Goal: Leave review/rating

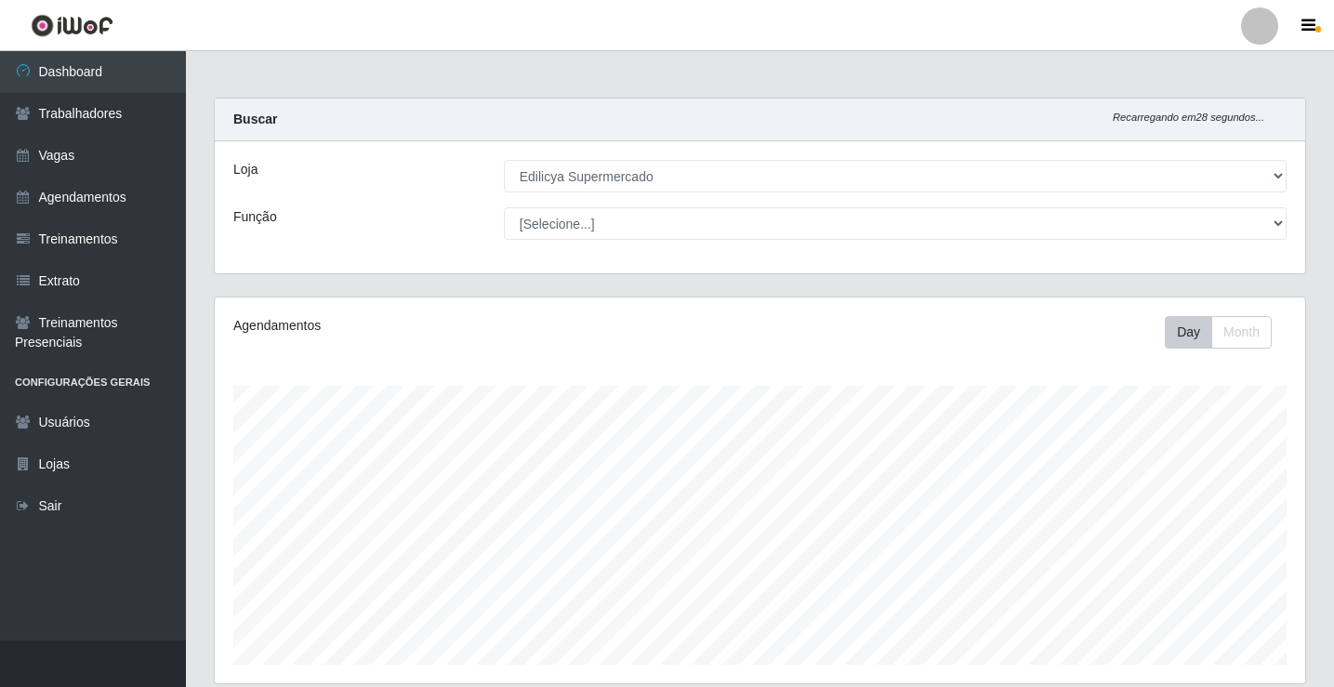
select select "460"
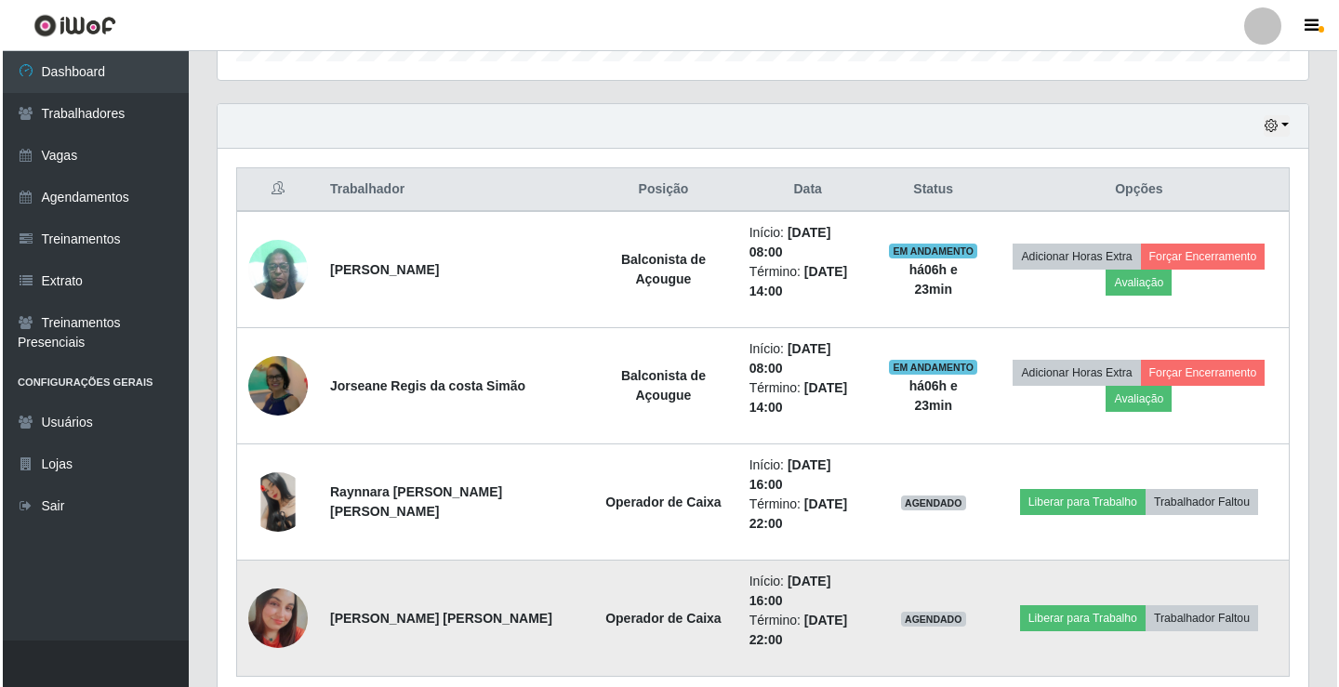
scroll to position [386, 1091]
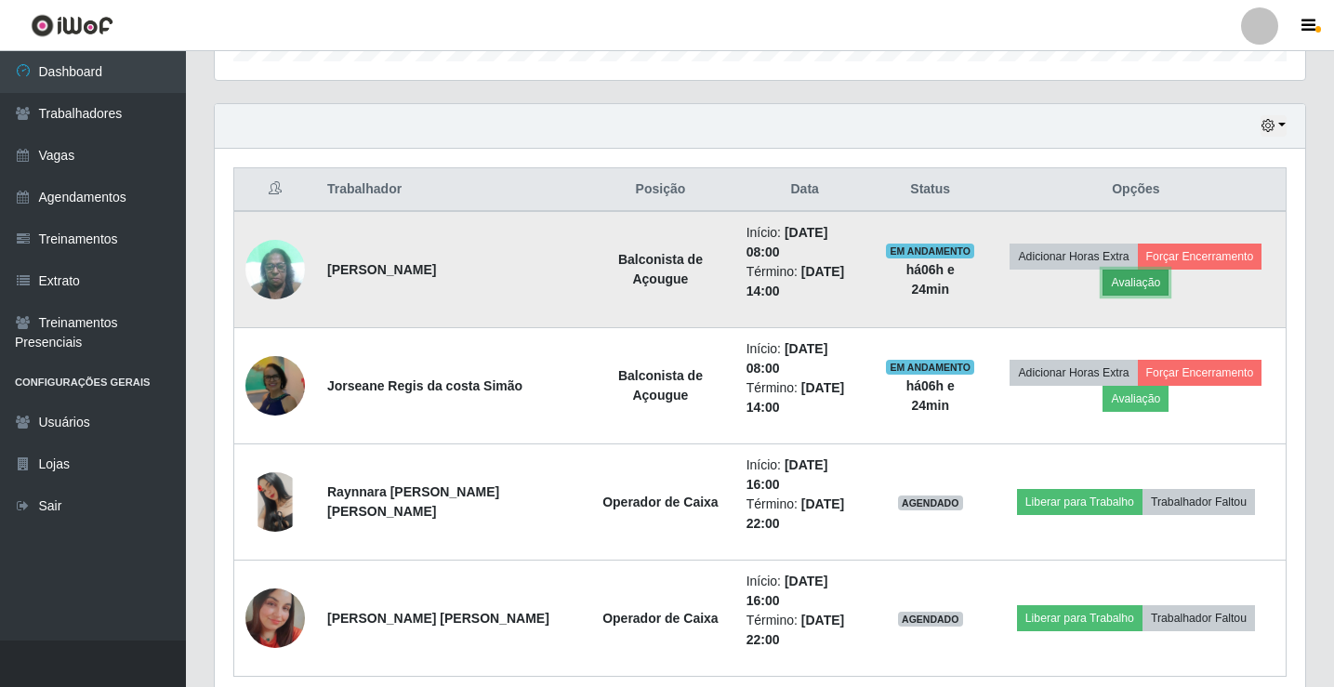
click at [1119, 271] on button "Avaliação" at bounding box center [1136, 283] width 66 height 26
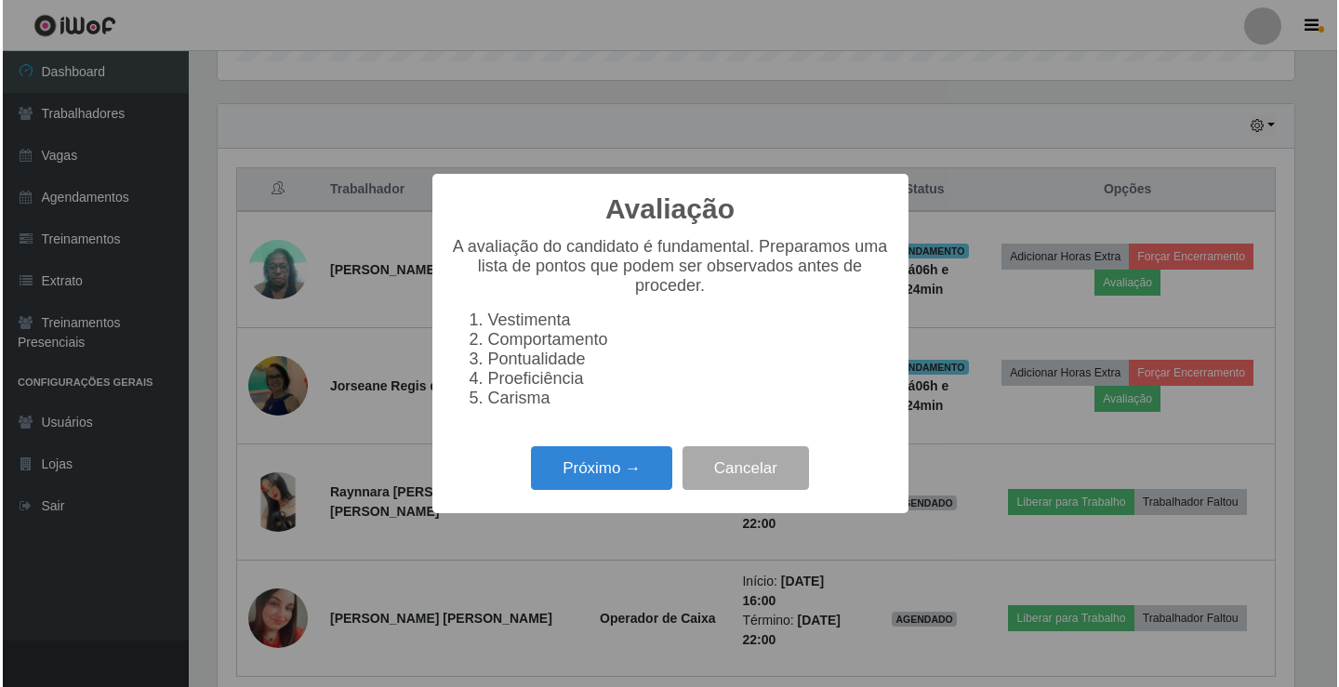
scroll to position [386, 1081]
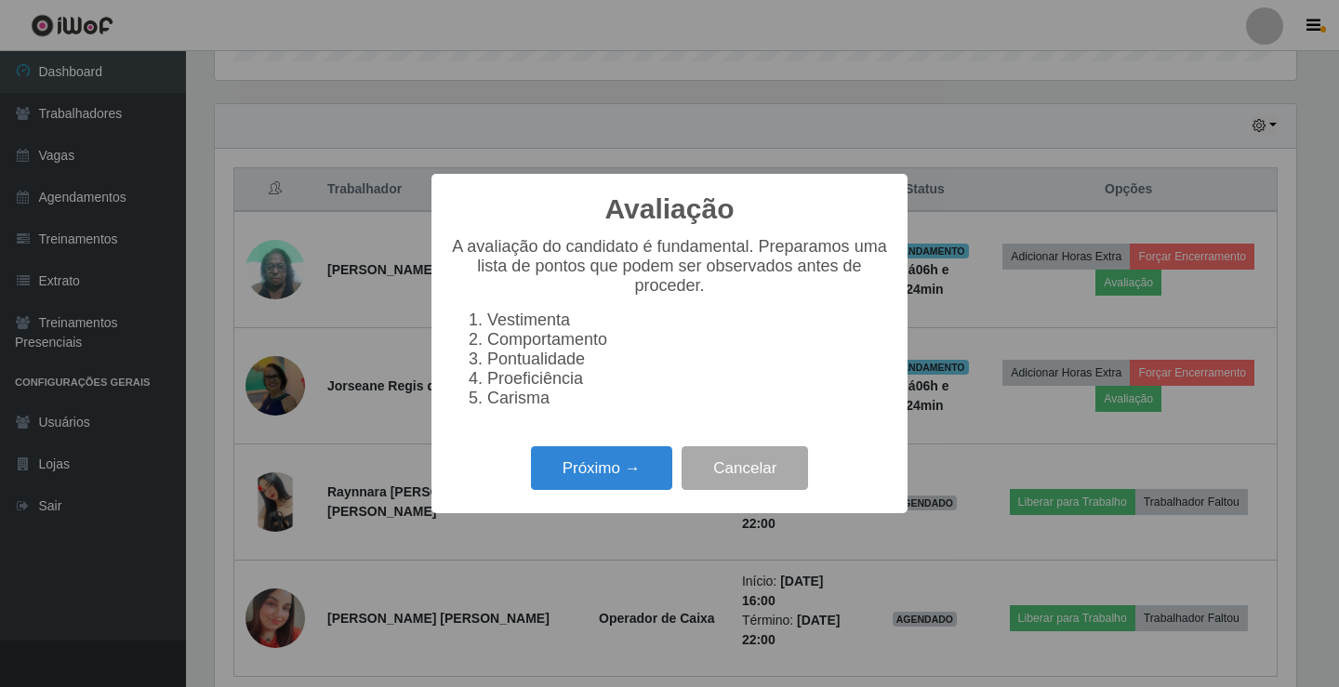
click at [1119, 269] on div "Avaliação × A avaliação do candidato é fundamental. Preparamos uma lista de pon…" at bounding box center [669, 343] width 1339 height 687
click at [492, 408] on li "Carisma" at bounding box center [688, 399] width 402 height 20
click at [607, 488] on button "Próximo →" at bounding box center [601, 468] width 141 height 44
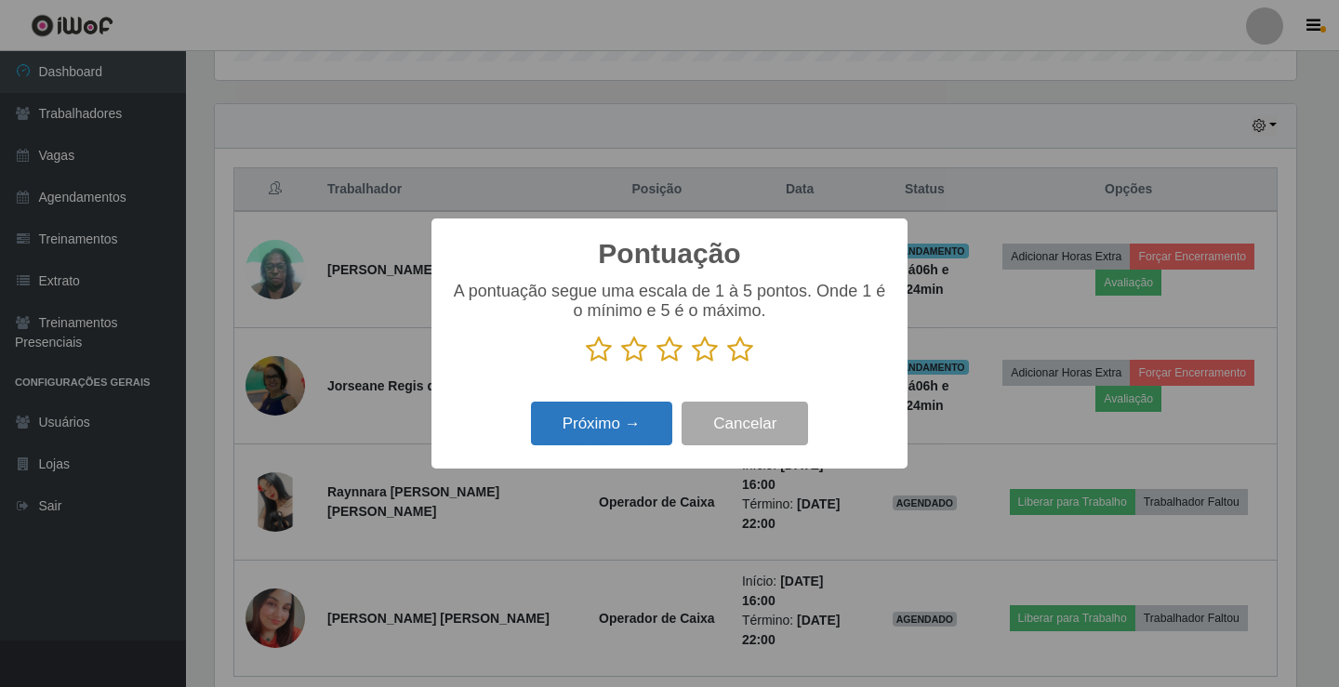
click at [637, 430] on button "Próximo →" at bounding box center [601, 424] width 141 height 44
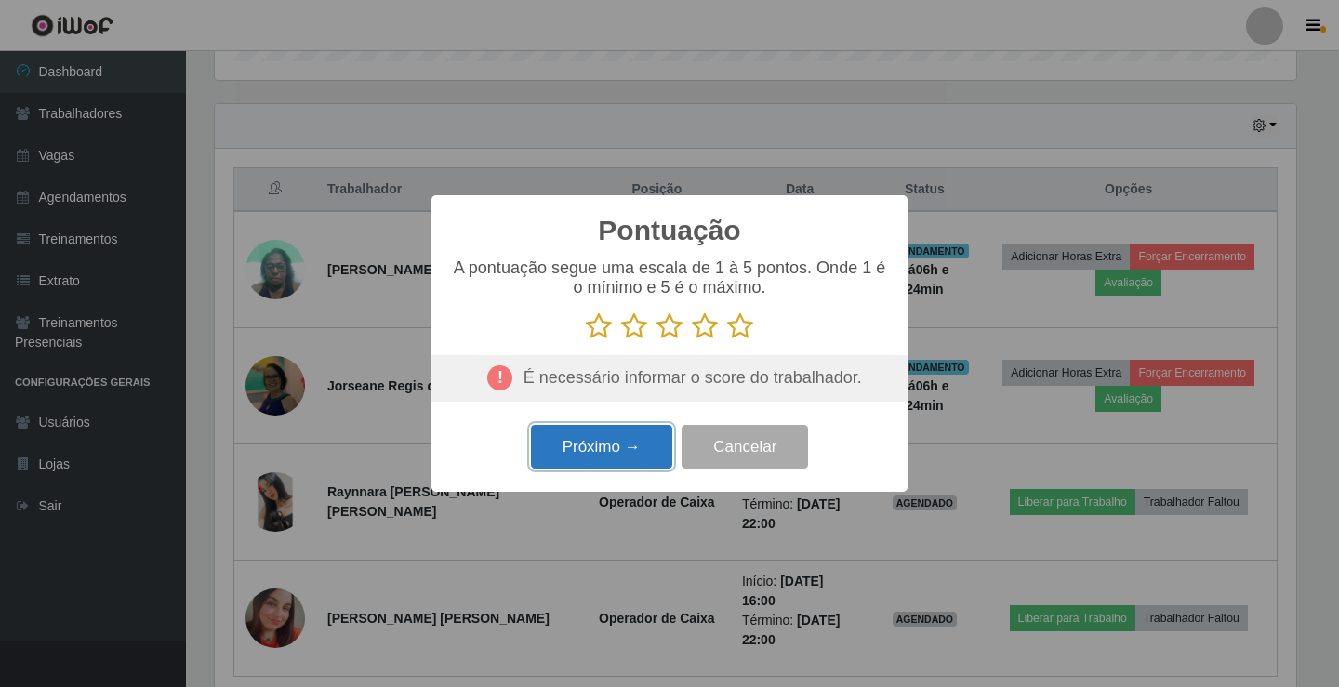
click at [611, 443] on button "Próximo →" at bounding box center [601, 447] width 141 height 44
drag, startPoint x: 600, startPoint y: 335, endPoint x: 629, endPoint y: 327, distance: 30.7
click at [602, 333] on icon at bounding box center [599, 326] width 26 height 28
click at [586, 340] on input "radio" at bounding box center [586, 340] width 0 height 0
click at [636, 326] on icon at bounding box center [634, 326] width 26 height 28
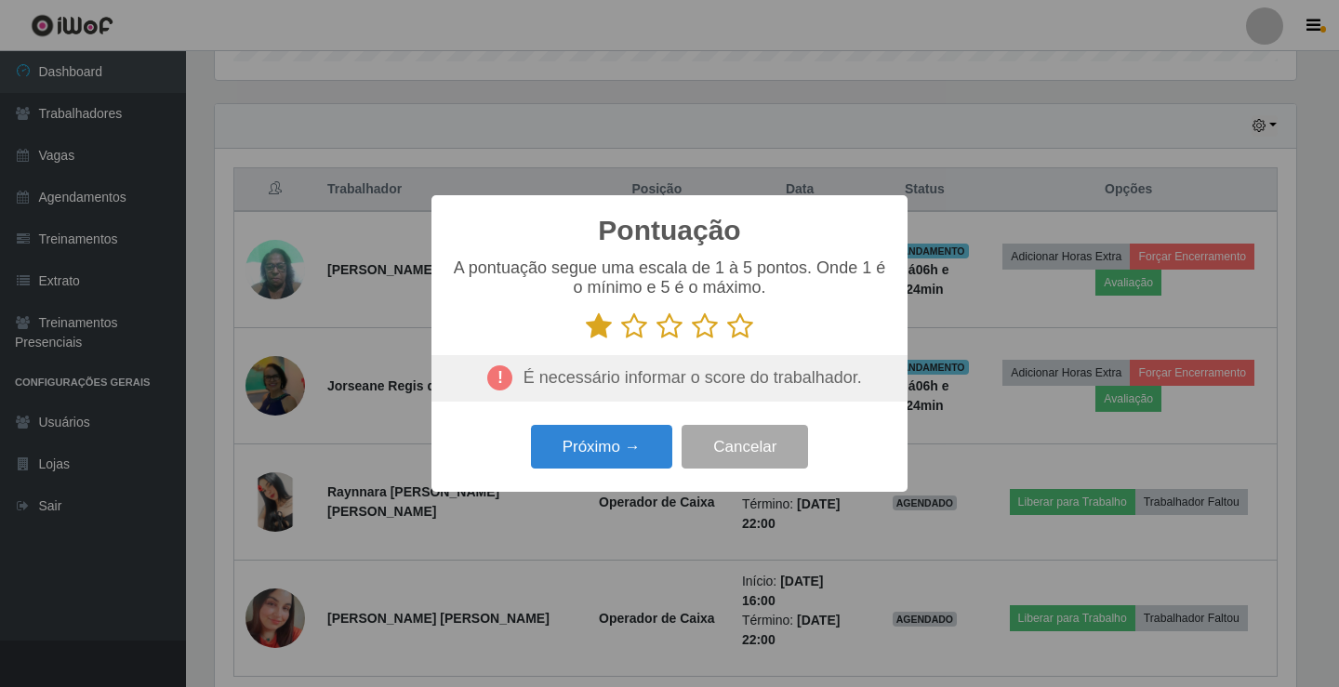
click at [621, 340] on input "radio" at bounding box center [621, 340] width 0 height 0
drag, startPoint x: 660, startPoint y: 329, endPoint x: 677, endPoint y: 326, distance: 17.0
click at [668, 328] on icon at bounding box center [669, 326] width 26 height 28
click at [656, 340] on input "radio" at bounding box center [656, 340] width 0 height 0
click at [704, 327] on icon at bounding box center [705, 326] width 26 height 28
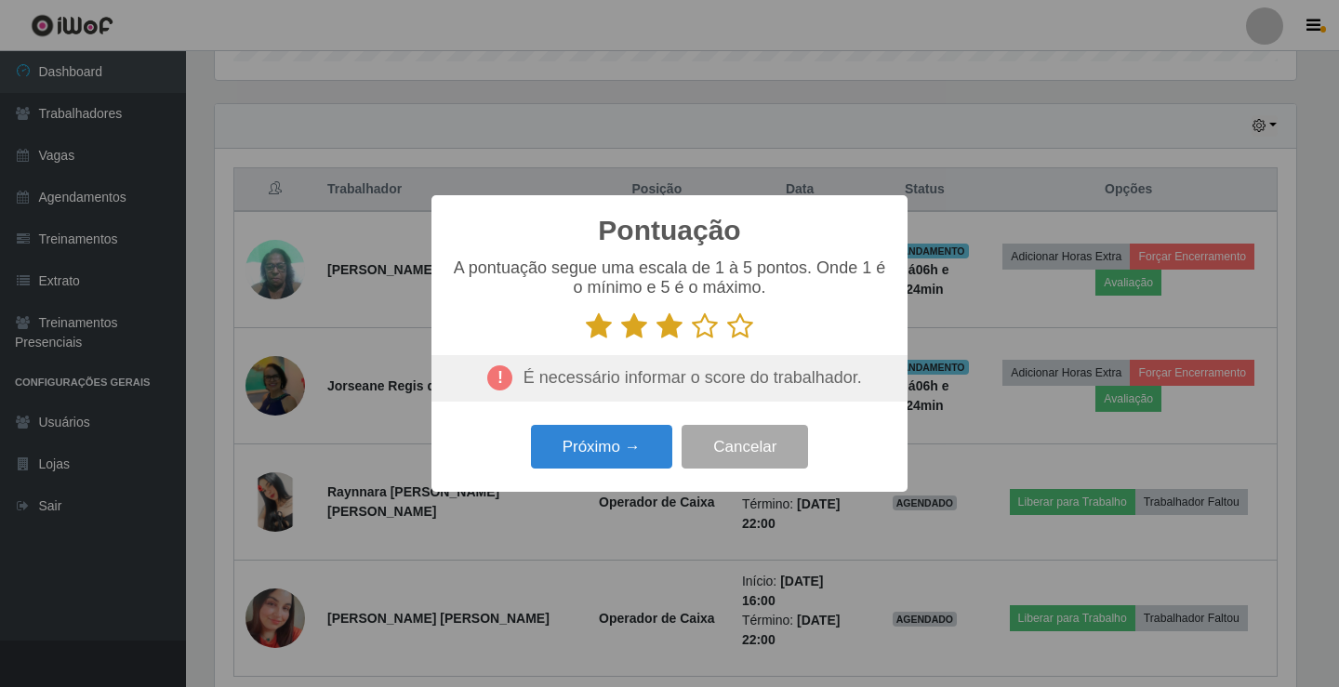
click at [692, 340] on input "radio" at bounding box center [692, 340] width 0 height 0
click at [736, 328] on icon at bounding box center [740, 326] width 26 height 28
click at [727, 340] on input "radio" at bounding box center [727, 340] width 0 height 0
click at [634, 438] on button "Próximo →" at bounding box center [601, 447] width 141 height 44
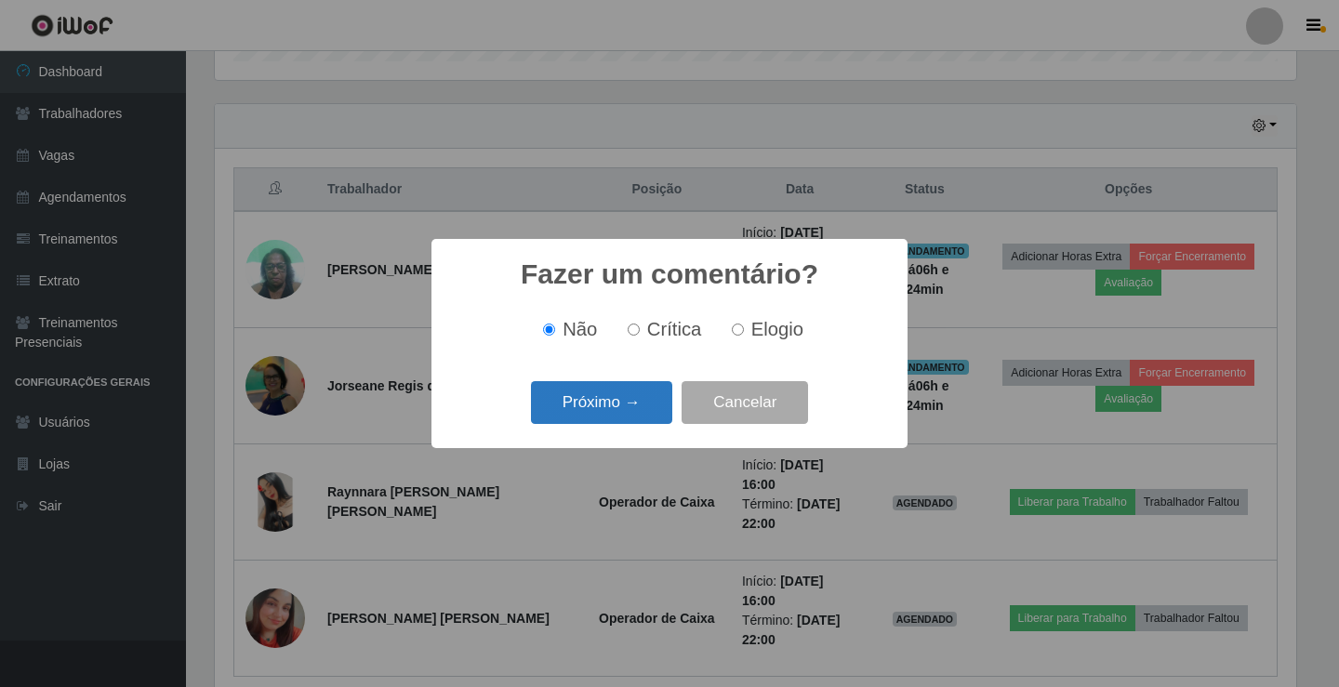
click at [617, 399] on button "Próximo →" at bounding box center [601, 403] width 141 height 44
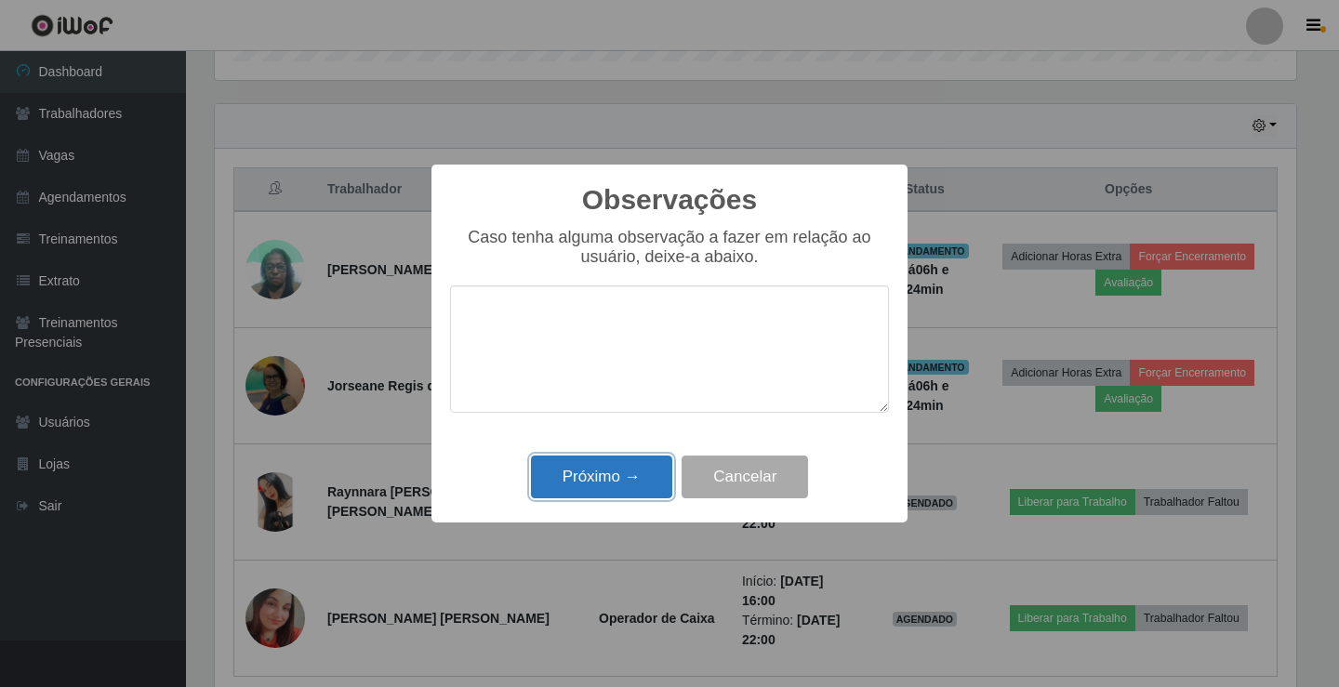
click at [589, 462] on button "Próximo →" at bounding box center [601, 478] width 141 height 44
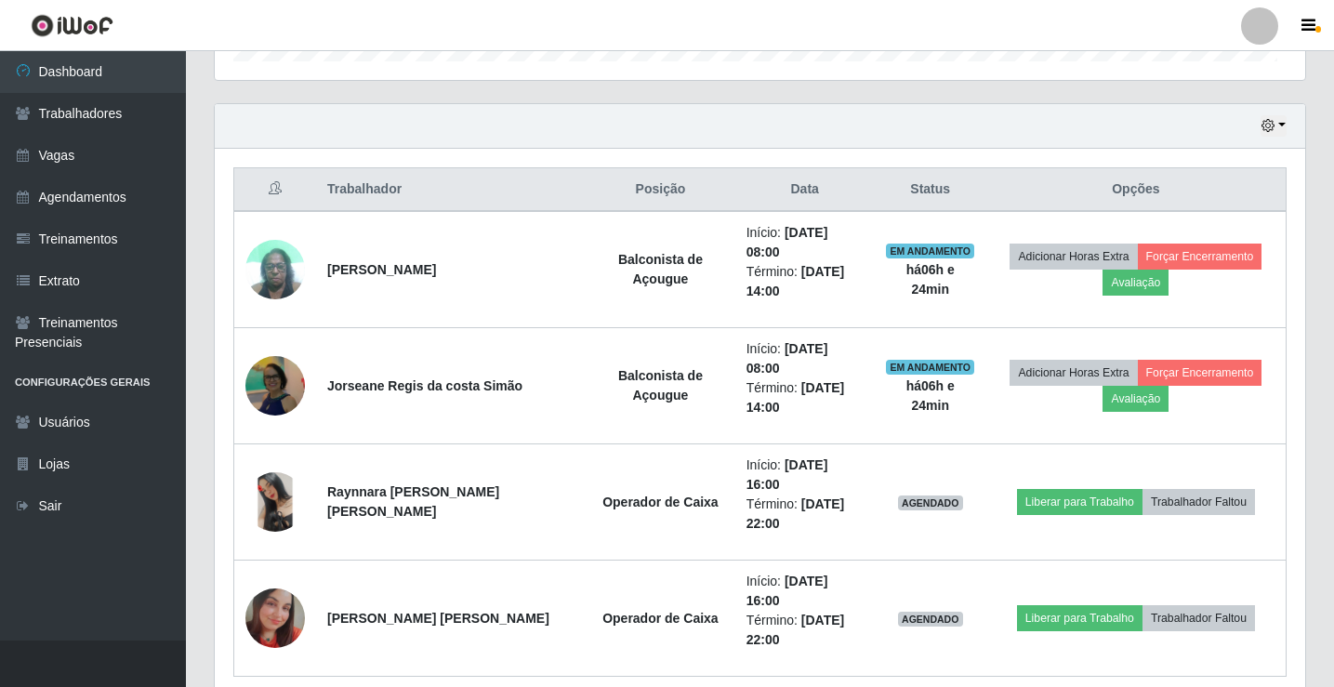
scroll to position [386, 1091]
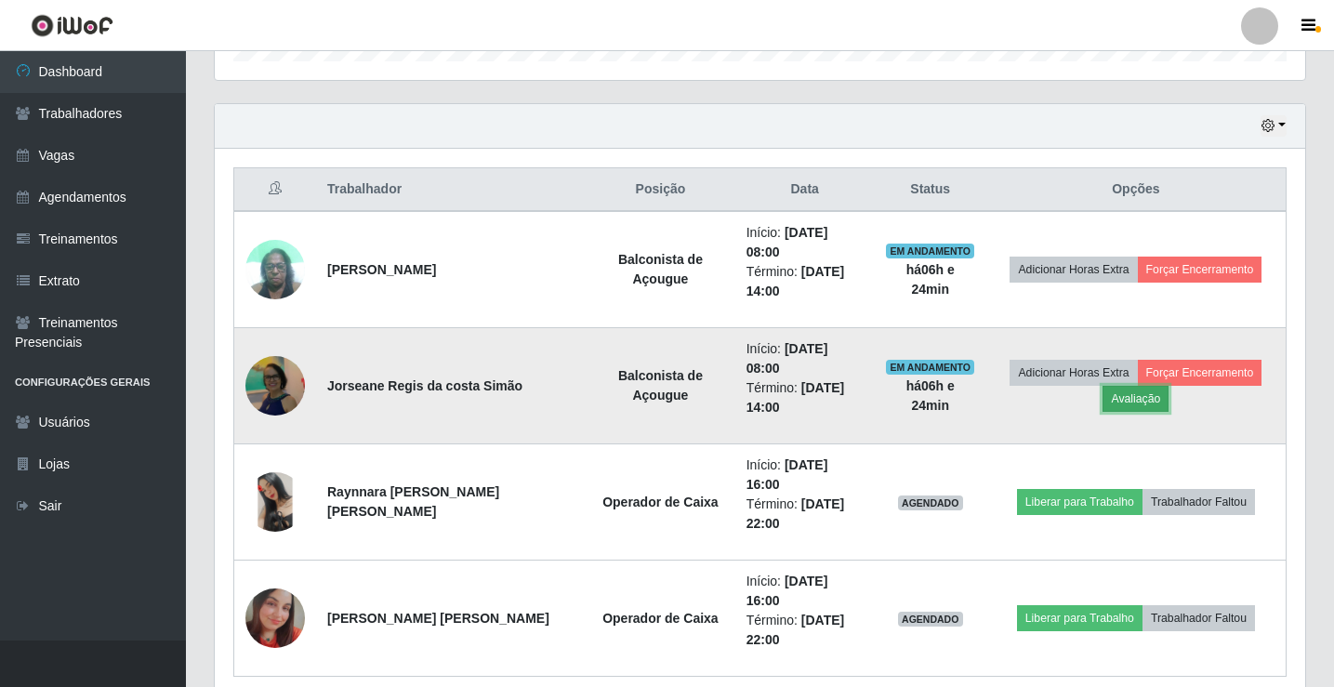
click at [1130, 386] on button "Avaliação" at bounding box center [1136, 399] width 66 height 26
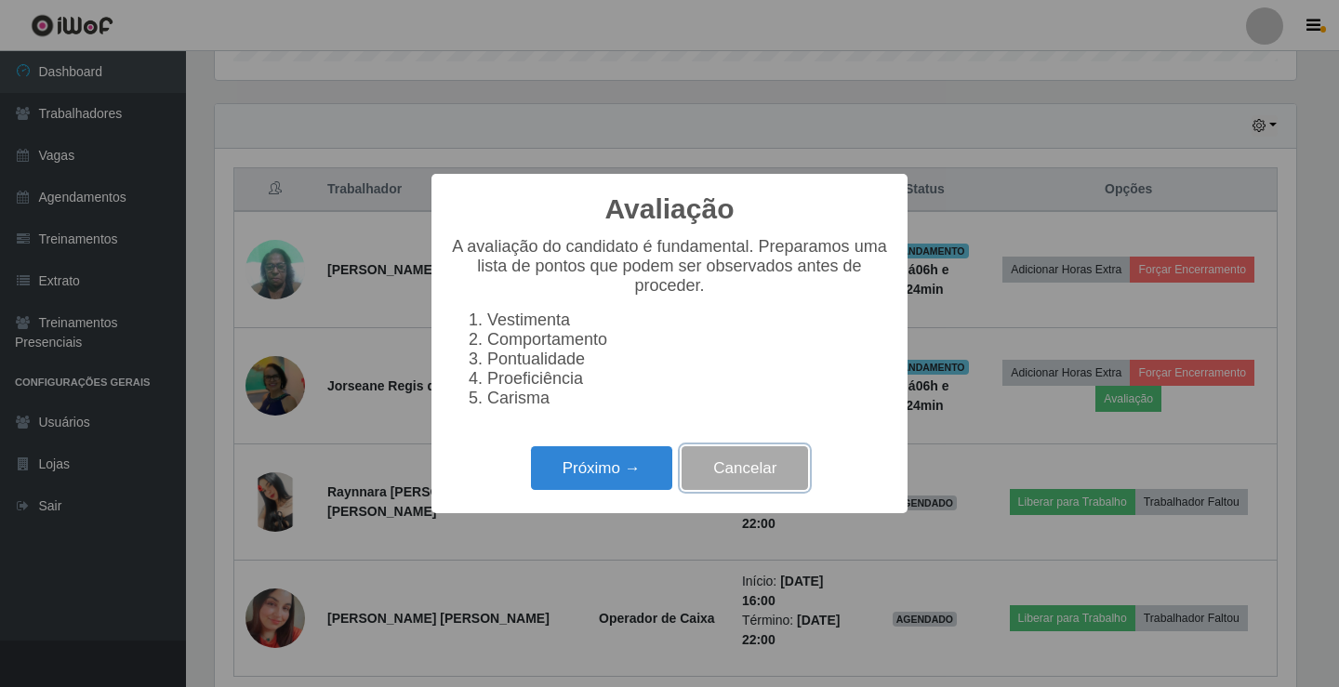
drag, startPoint x: 760, startPoint y: 488, endPoint x: 845, endPoint y: 495, distance: 85.8
click at [762, 487] on button "Cancelar" at bounding box center [745, 468] width 126 height 44
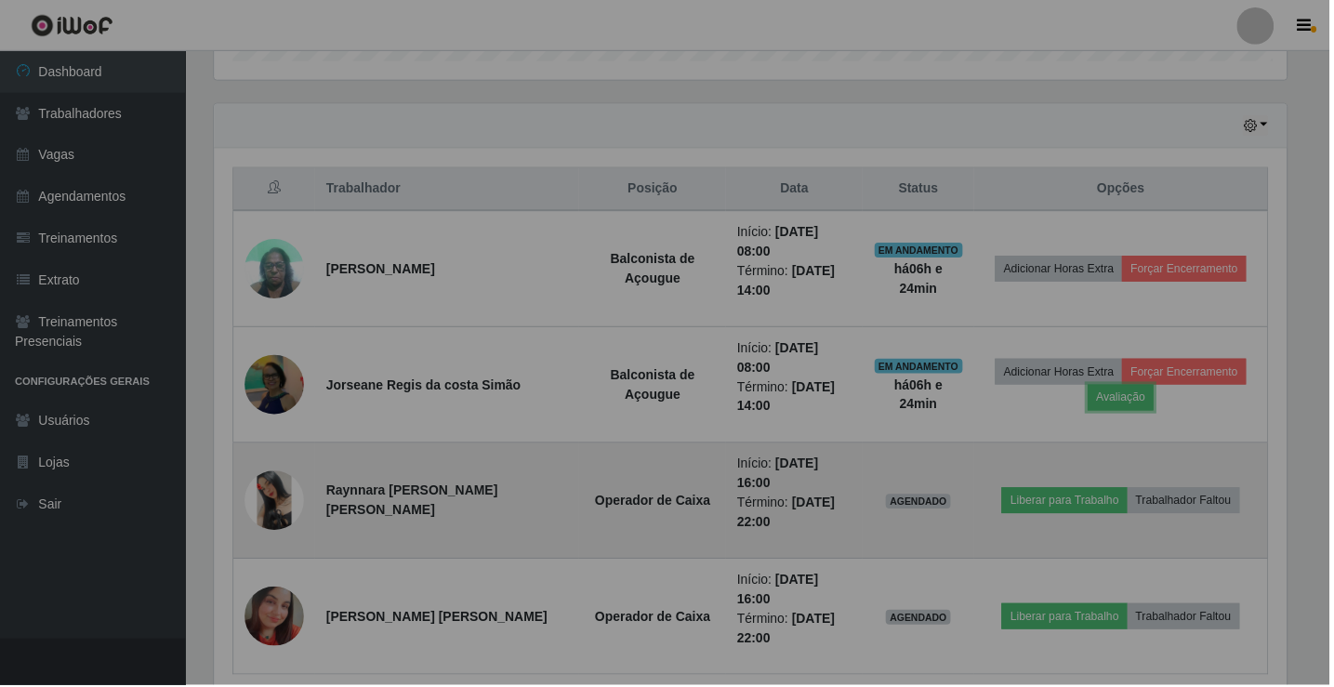
scroll to position [386, 1091]
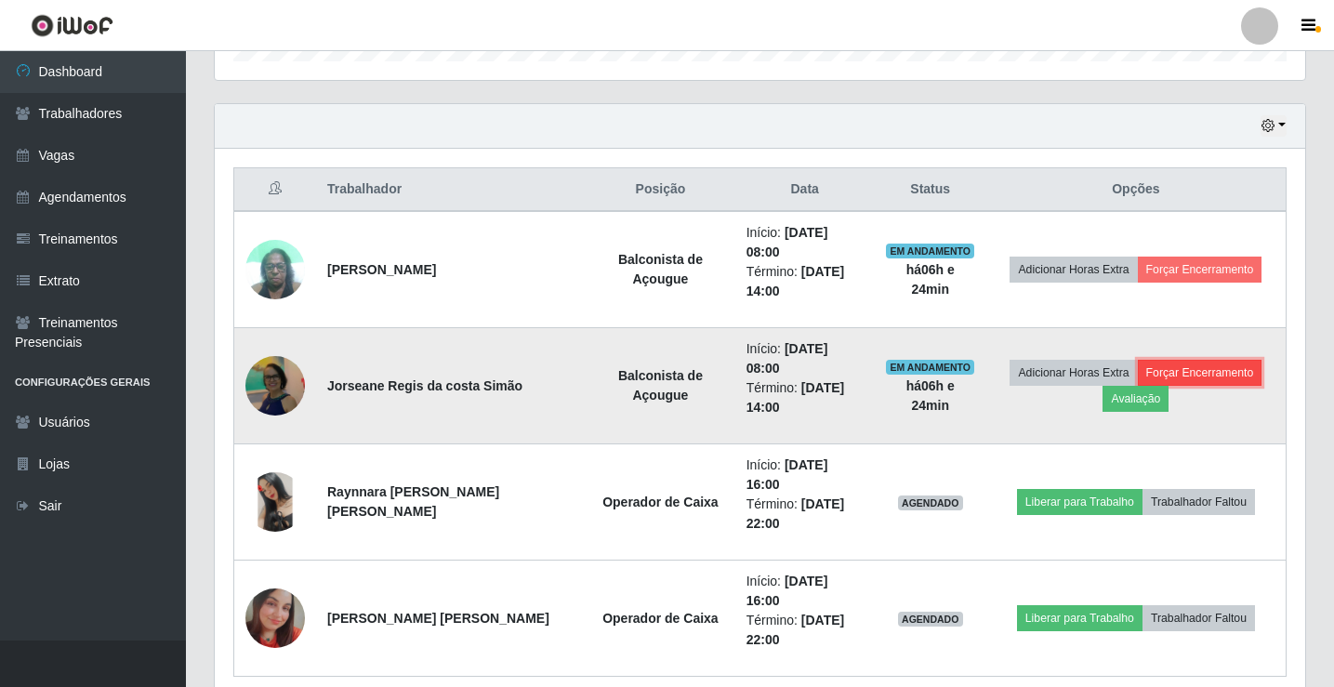
click at [1173, 360] on button "Forçar Encerramento" at bounding box center [1200, 373] width 125 height 26
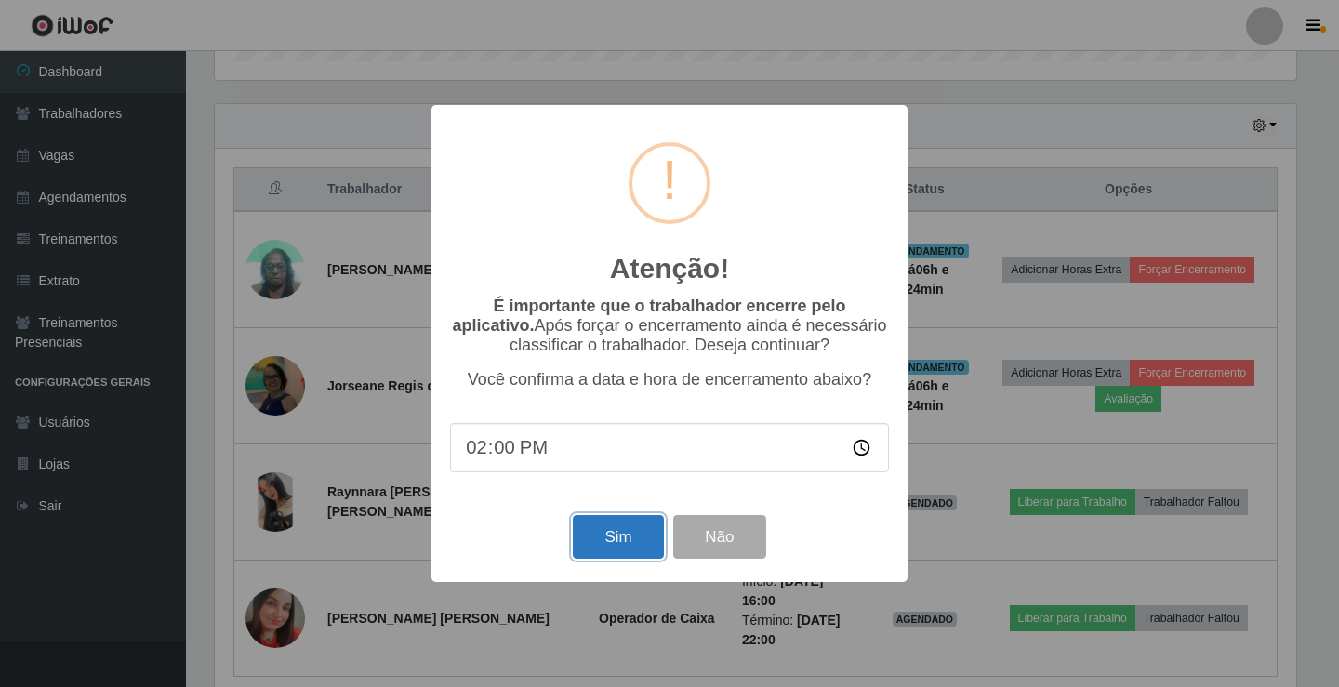
click at [611, 534] on button "Sim" at bounding box center [618, 537] width 90 height 44
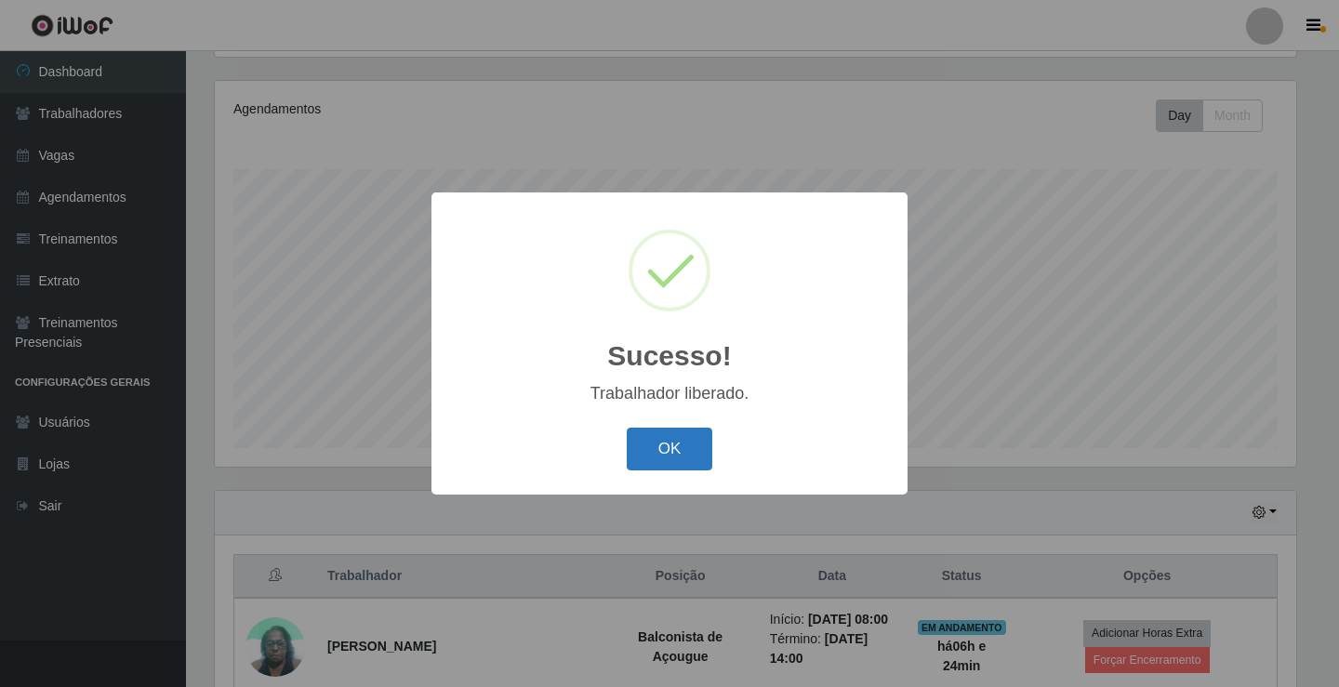
click at [685, 460] on button "OK" at bounding box center [670, 450] width 86 height 44
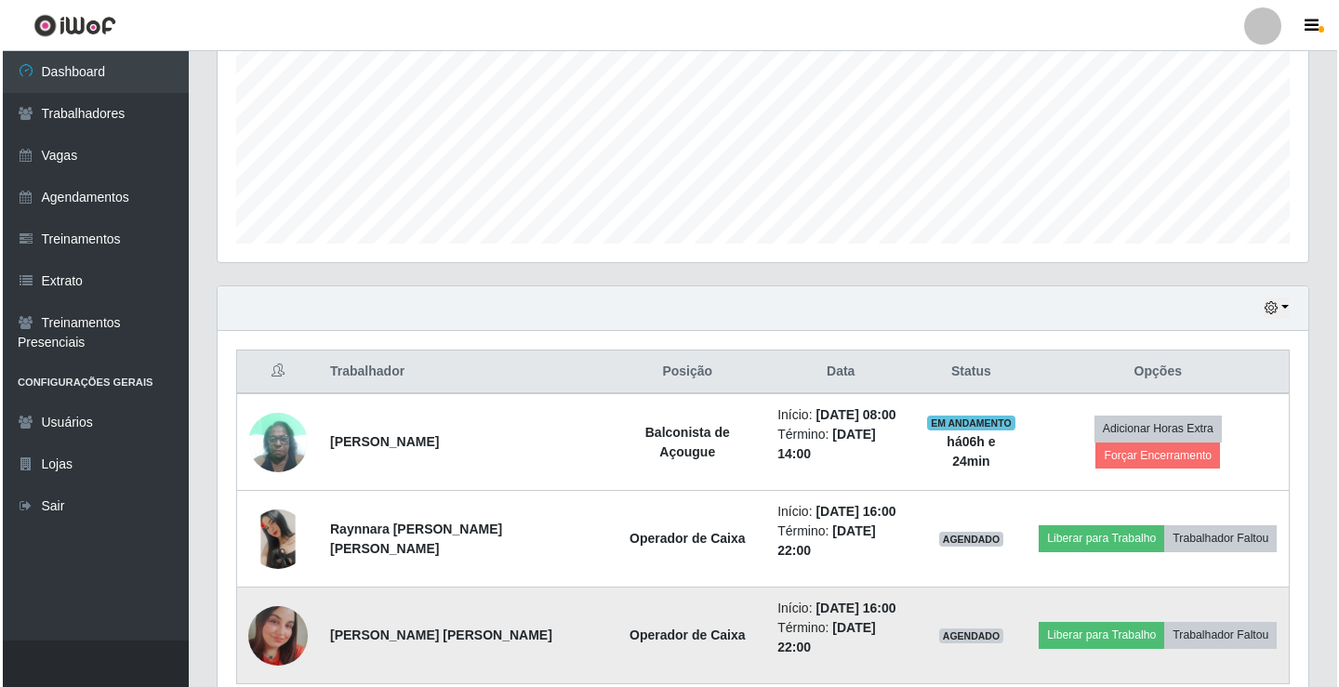
scroll to position [507, 0]
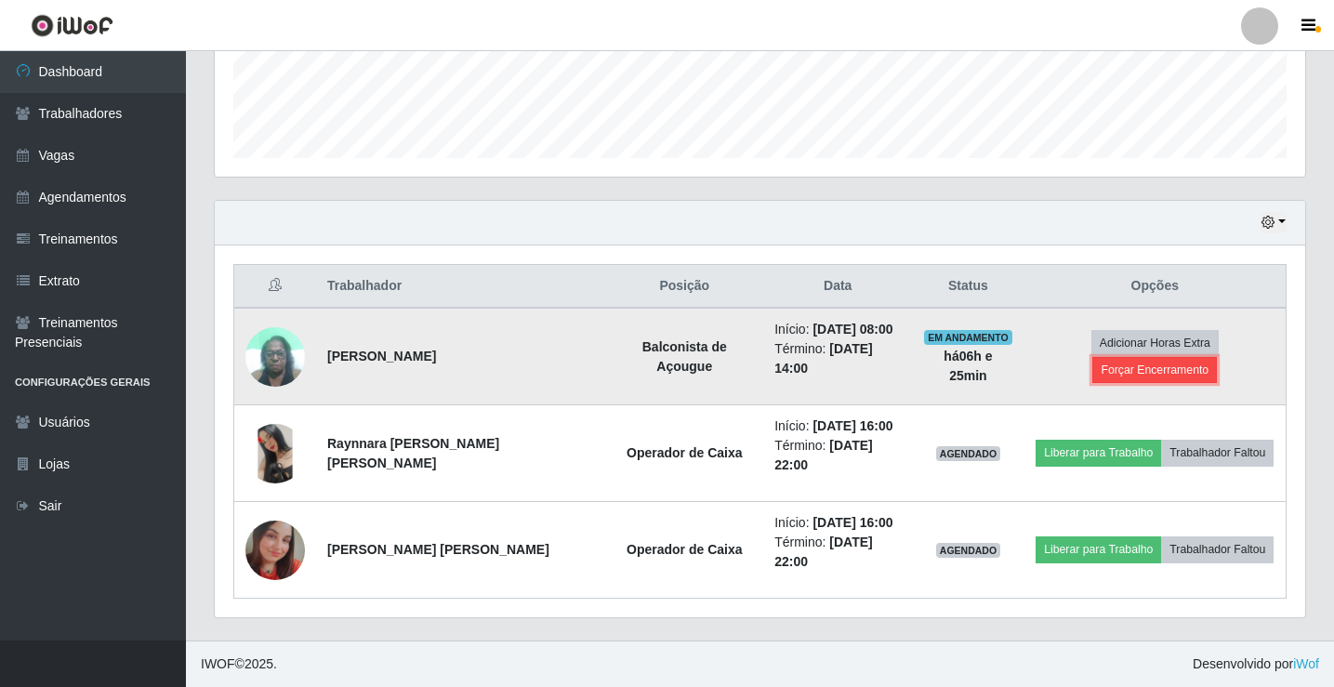
click at [1127, 368] on button "Forçar Encerramento" at bounding box center [1154, 370] width 125 height 26
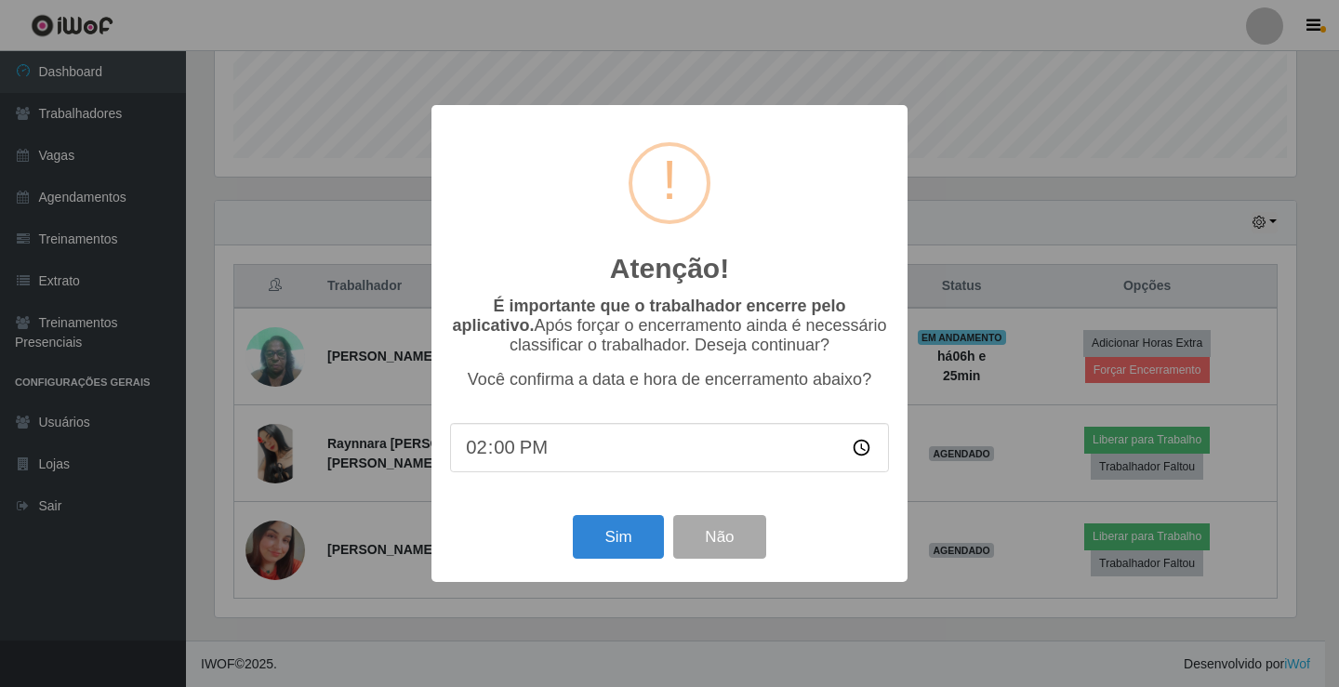
scroll to position [386, 1081]
click at [628, 544] on button "Sim" at bounding box center [618, 537] width 90 height 44
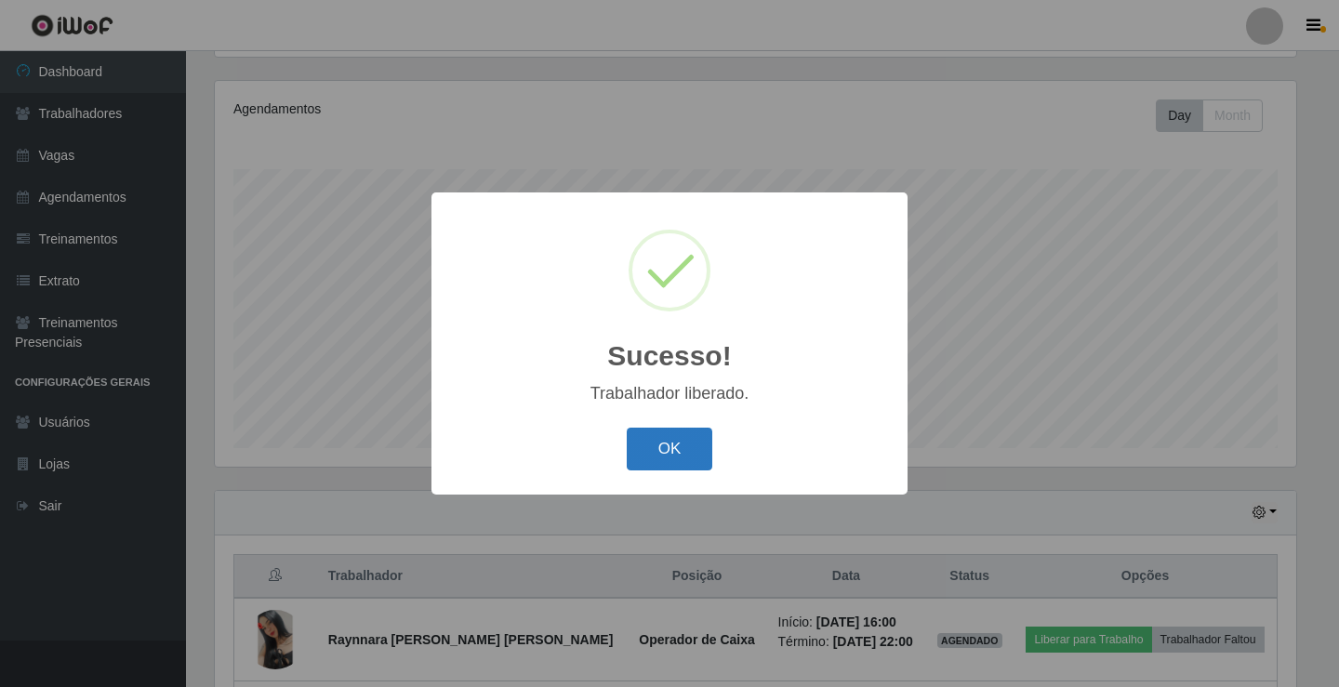
click at [650, 439] on button "OK" at bounding box center [670, 450] width 86 height 44
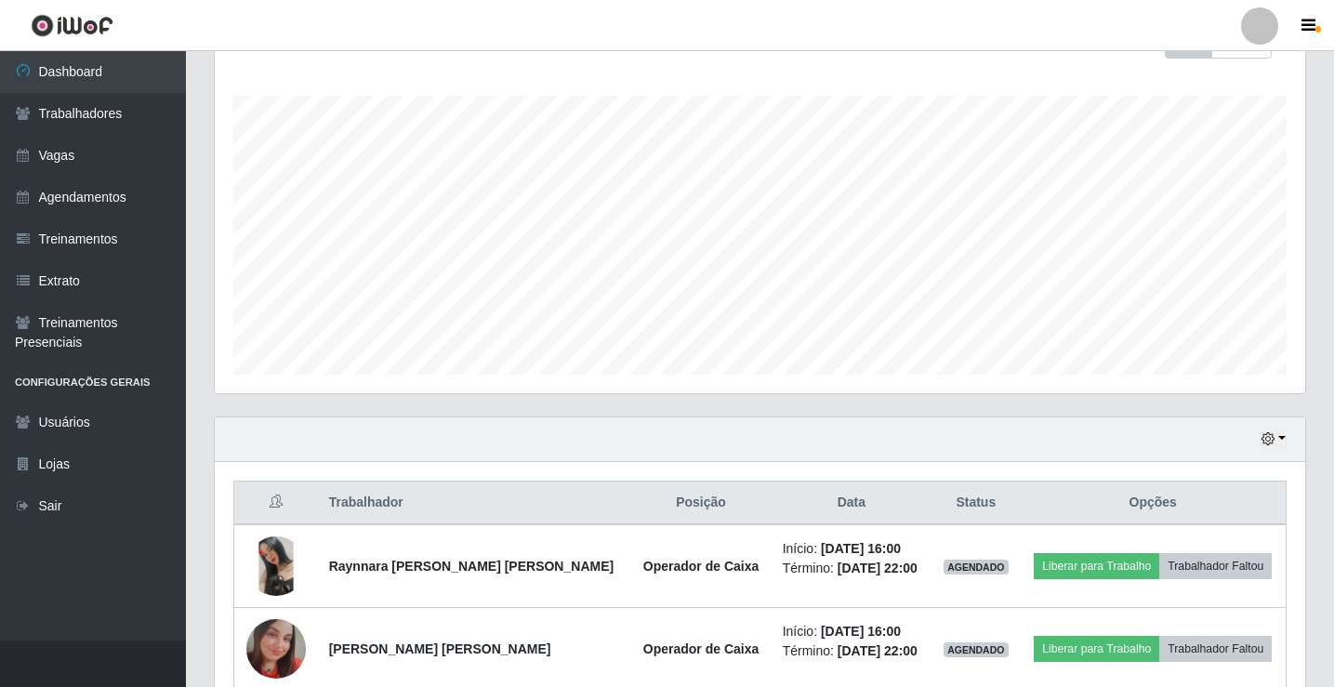
scroll to position [382, 0]
